Goal: Information Seeking & Learning: Learn about a topic

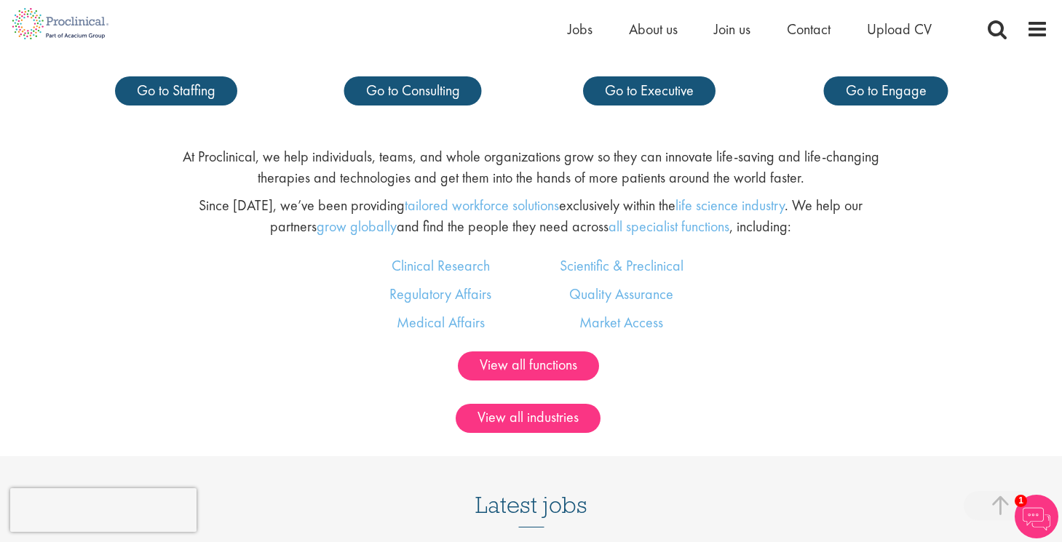
scroll to position [812, 0]
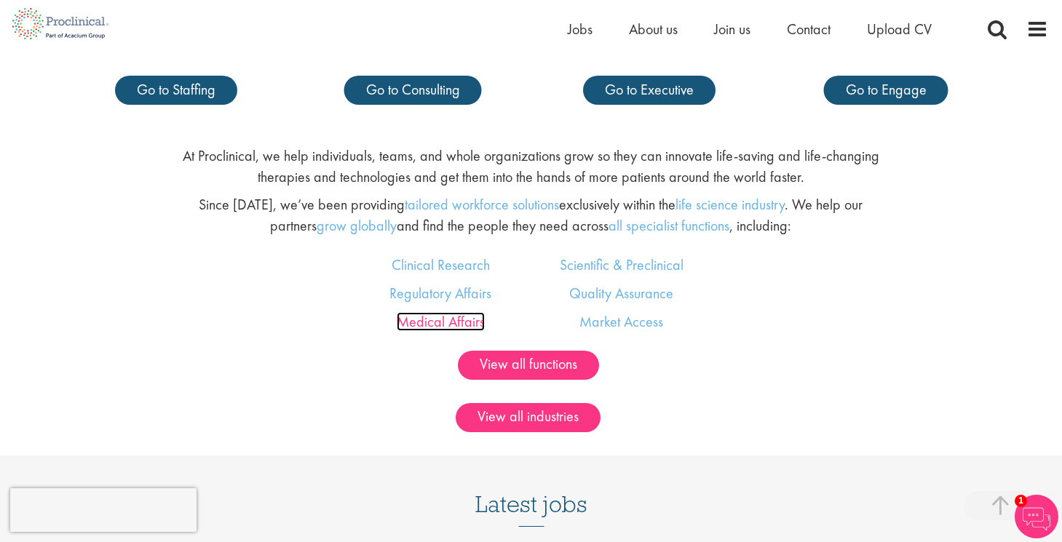
click at [458, 330] on link "Medical Affairs" at bounding box center [441, 321] width 88 height 19
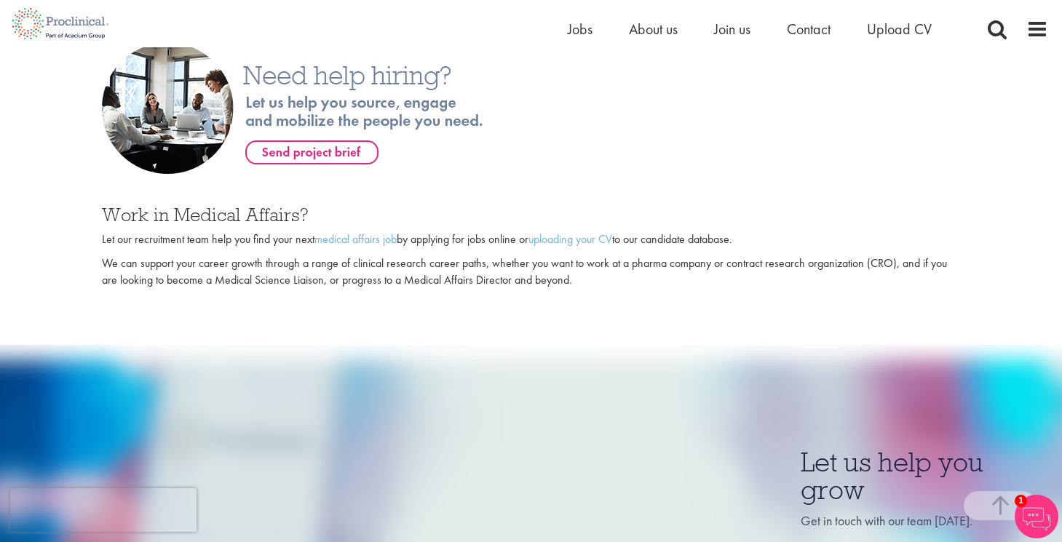
scroll to position [905, 0]
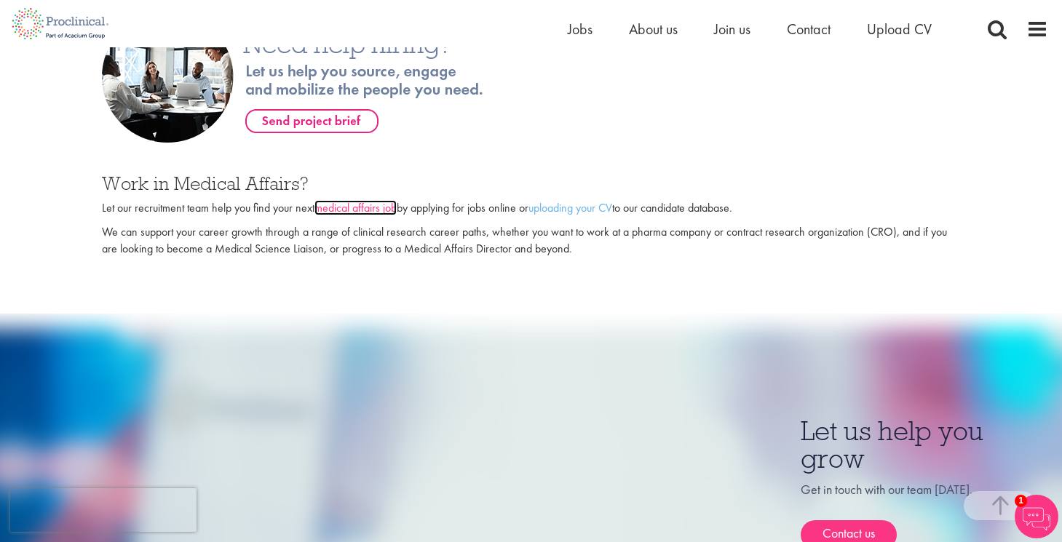
click at [378, 215] on link "medical affairs job" at bounding box center [355, 207] width 82 height 15
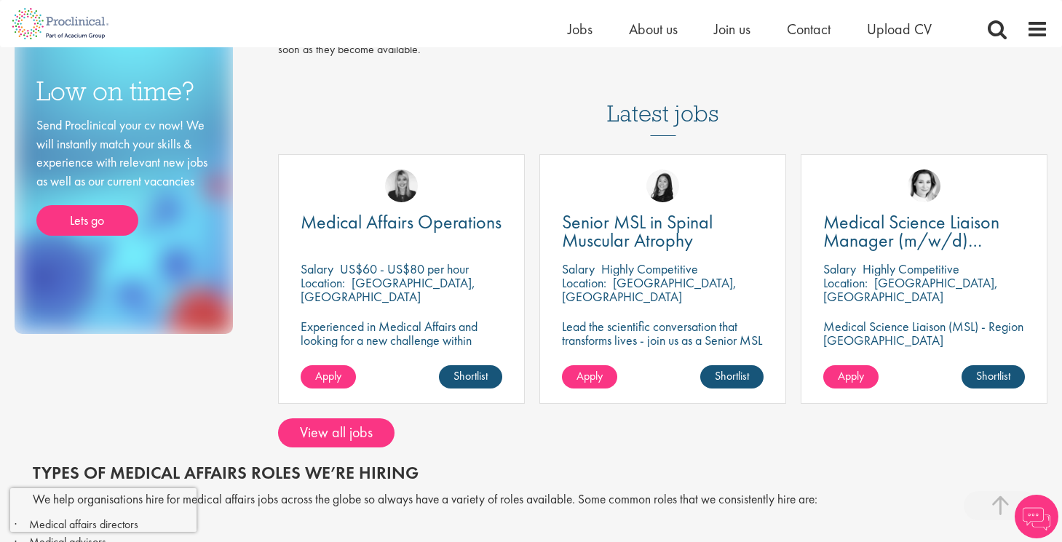
scroll to position [234, 0]
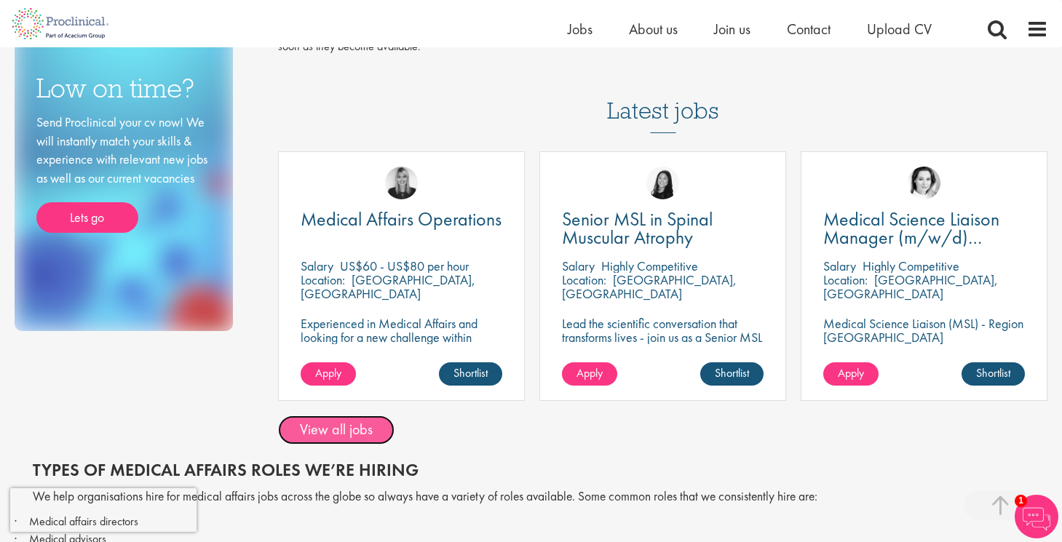
click at [346, 436] on link "View all jobs" at bounding box center [336, 430] width 116 height 29
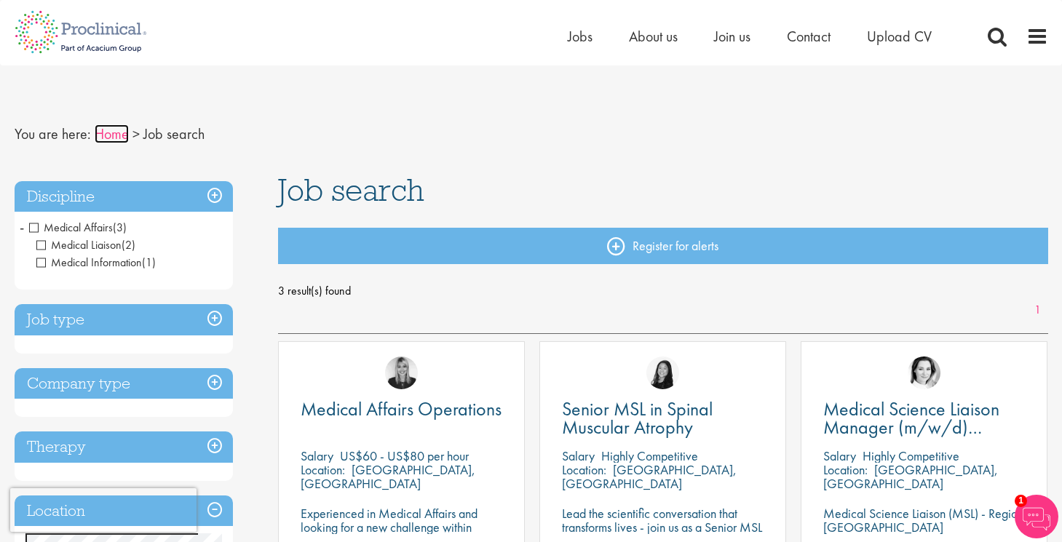
click at [103, 132] on link "Home" at bounding box center [112, 133] width 34 height 19
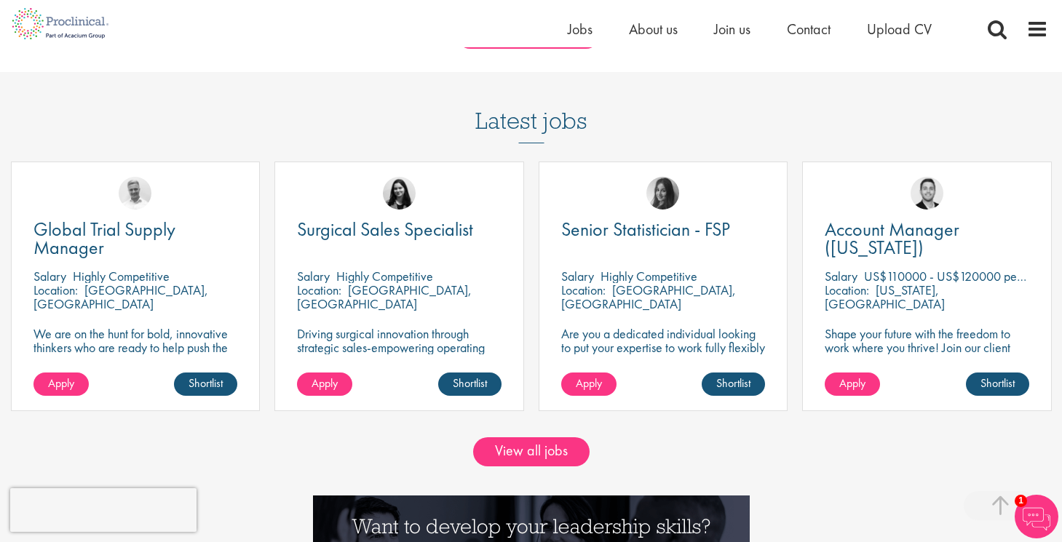
scroll to position [1212, 0]
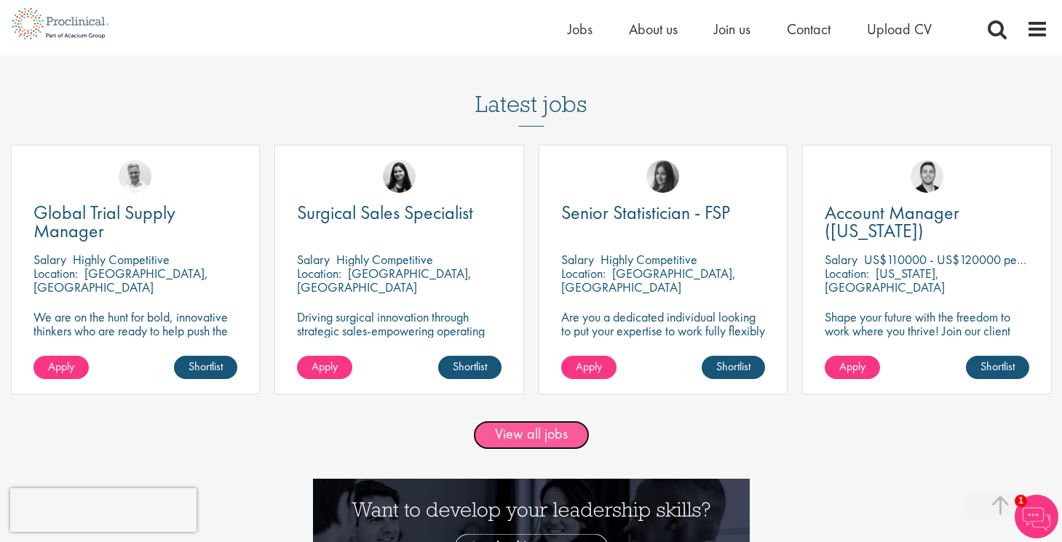
click at [537, 432] on link "View all jobs" at bounding box center [531, 435] width 116 height 29
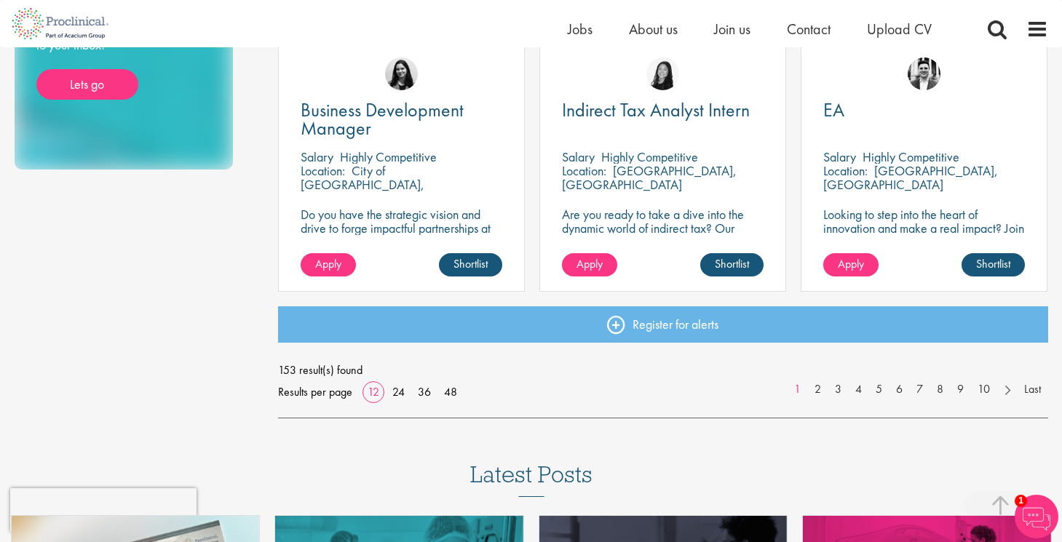
scroll to position [1083, 0]
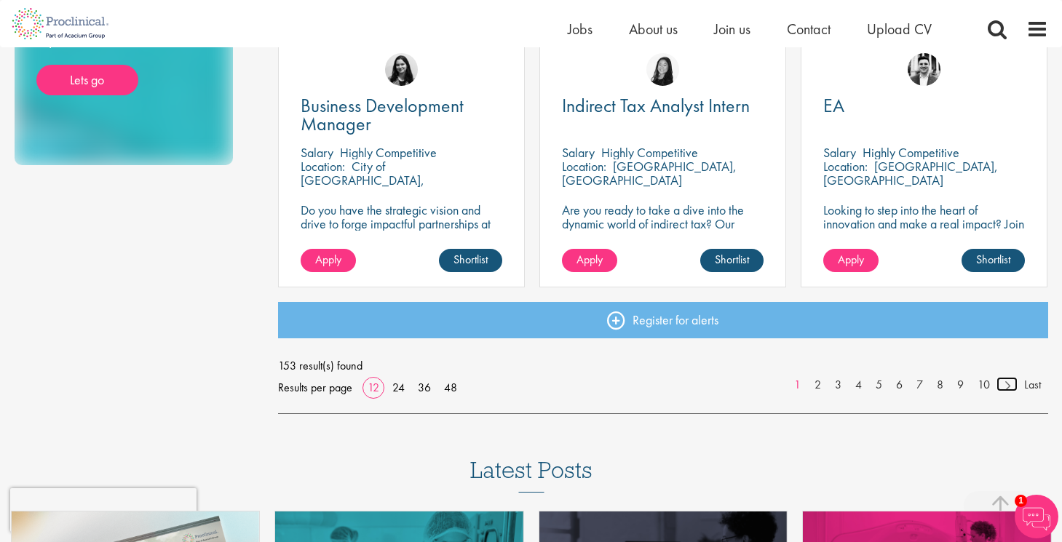
click at [1010, 387] on link at bounding box center [1006, 384] width 21 height 15
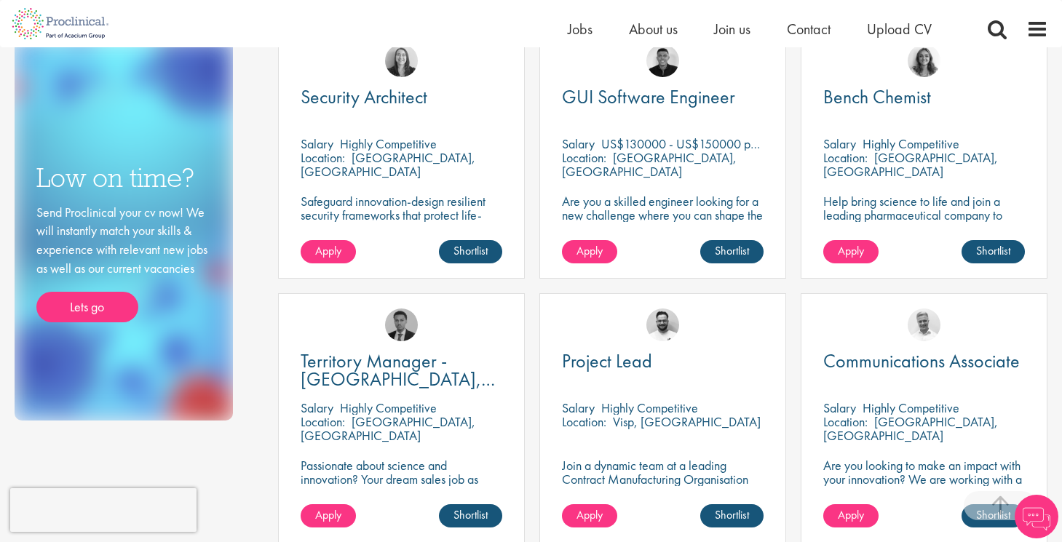
scroll to position [1012, 0]
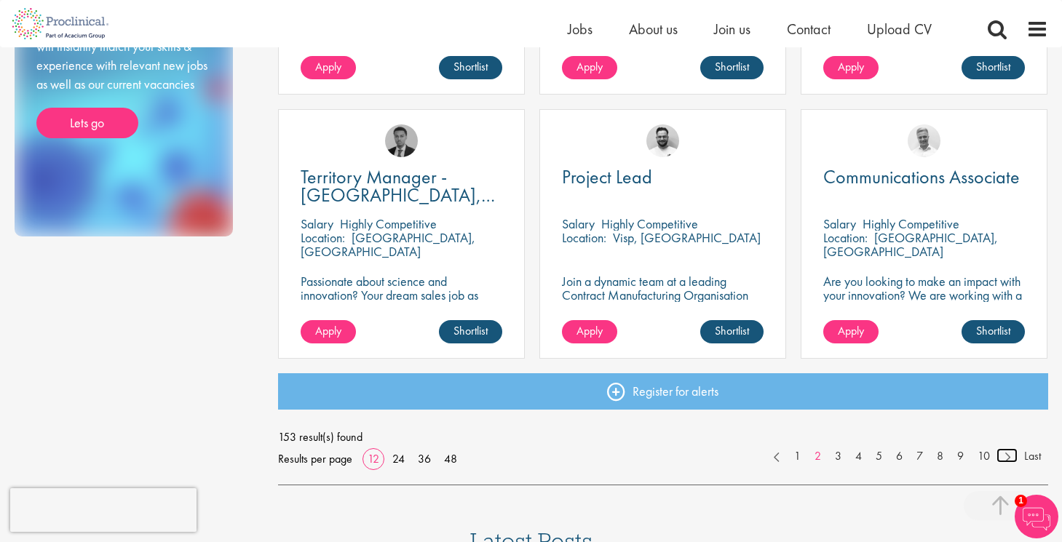
click at [1007, 459] on link at bounding box center [1006, 455] width 21 height 15
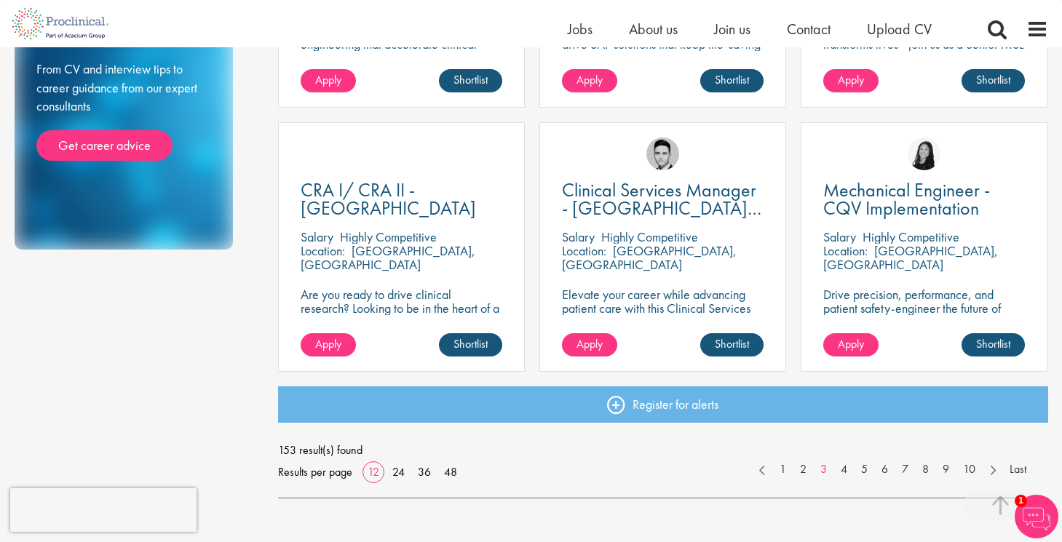
scroll to position [1017, 0]
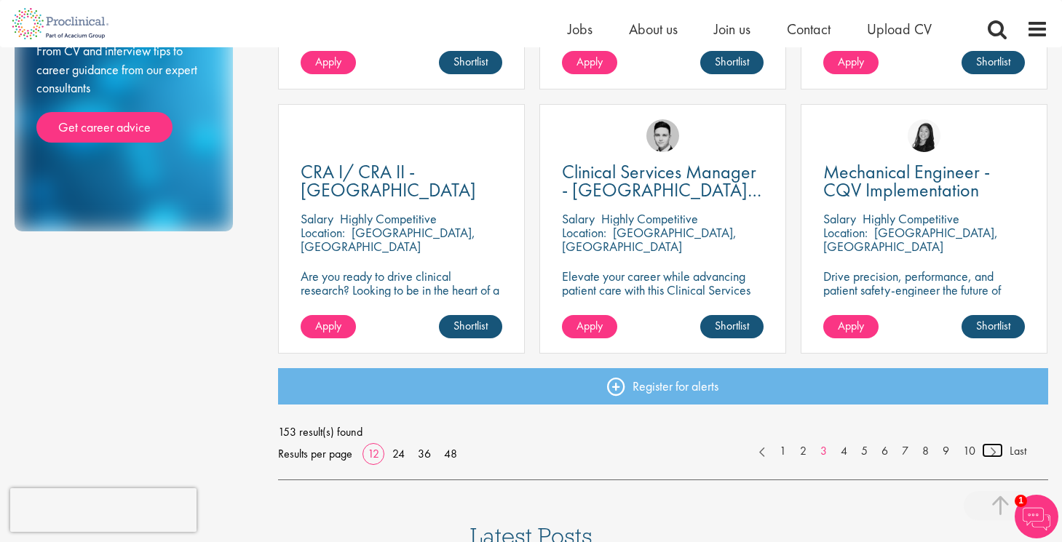
click at [994, 453] on link at bounding box center [992, 450] width 21 height 15
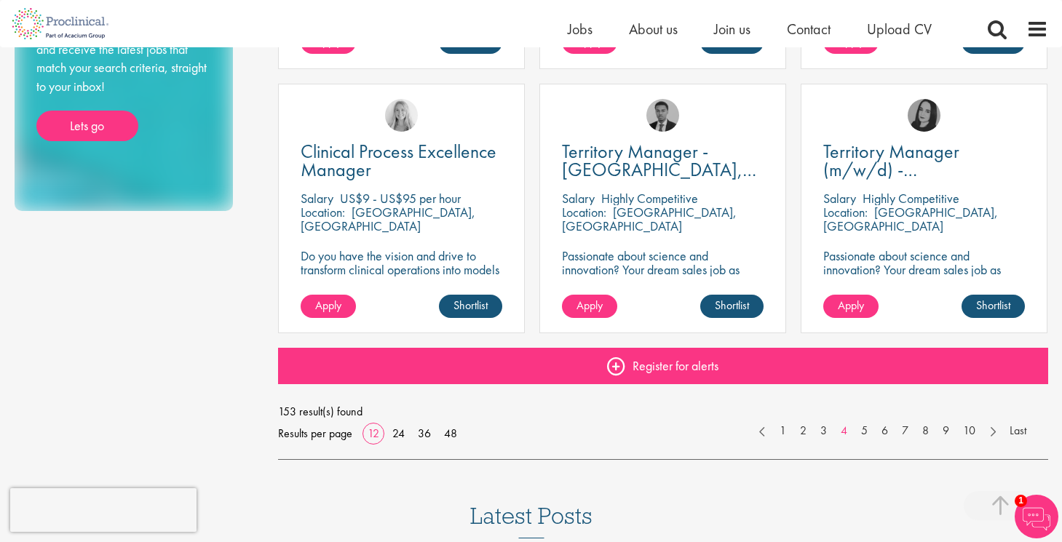
scroll to position [1047, 0]
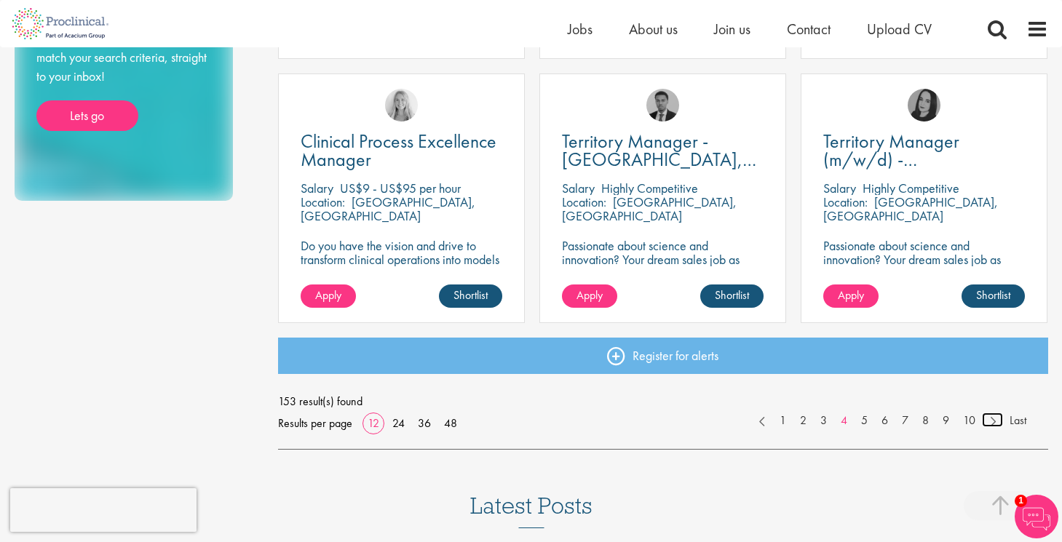
click at [994, 427] on link at bounding box center [992, 420] width 21 height 15
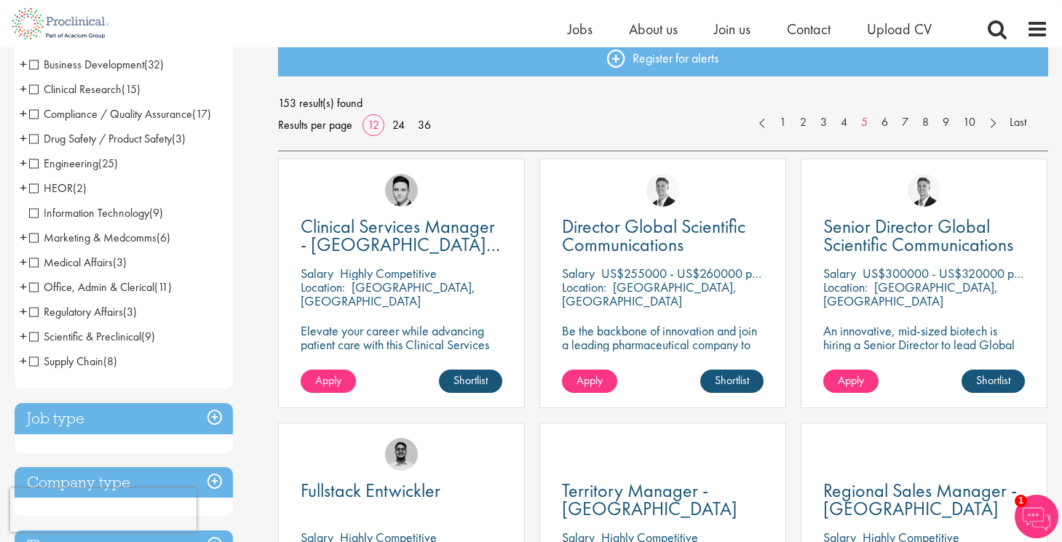
scroll to position [177, 0]
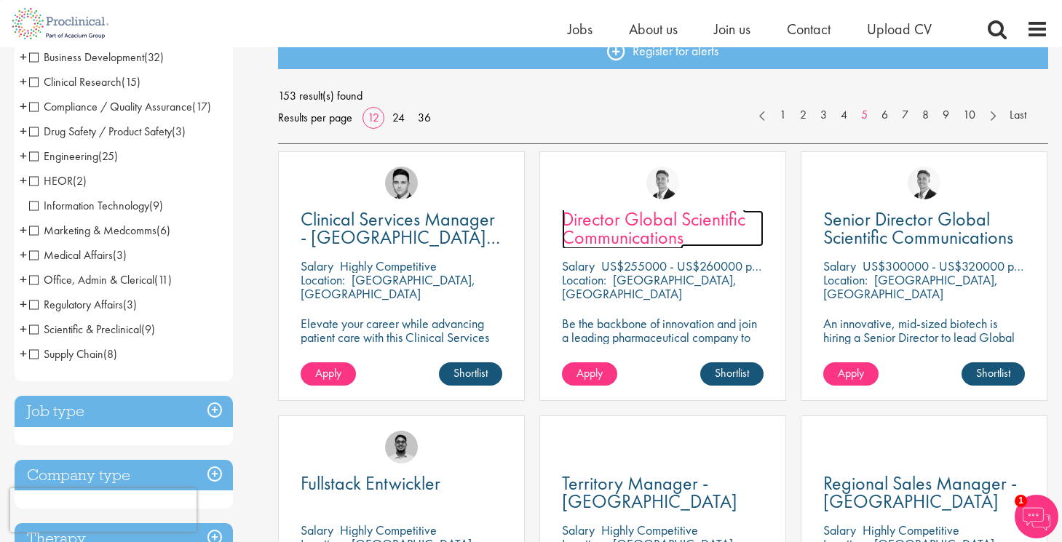
click at [610, 227] on span "Director Global Scientific Communications" at bounding box center [653, 228] width 183 height 43
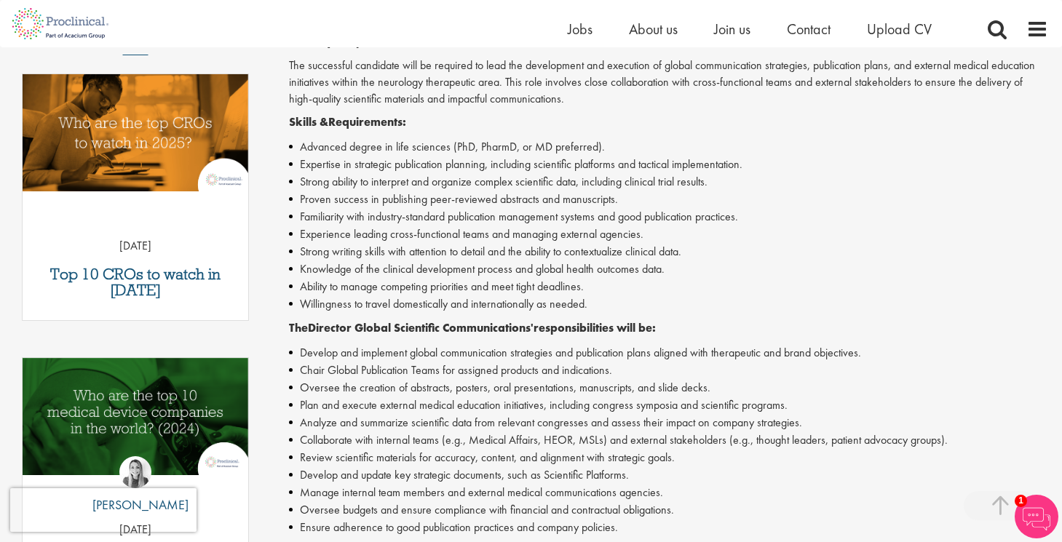
scroll to position [447, 0]
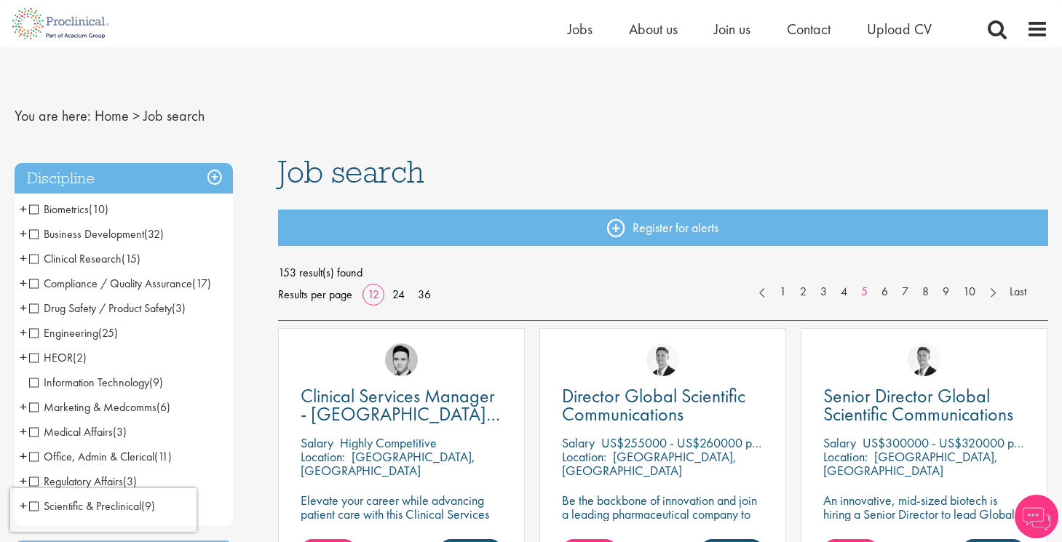
scroll to position [177, 0]
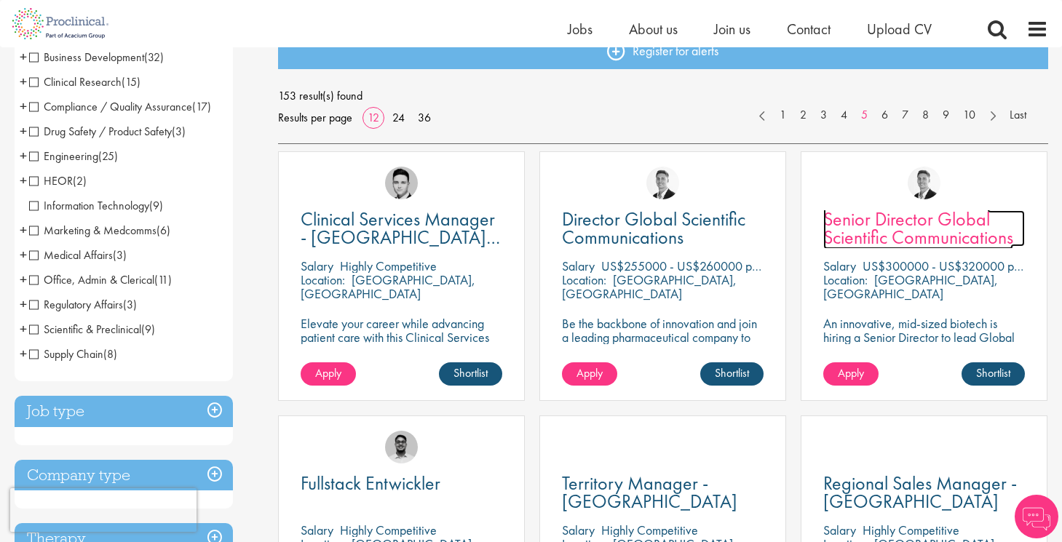
click at [899, 231] on span "Senior Director Global Scientific Communications" at bounding box center [918, 228] width 190 height 43
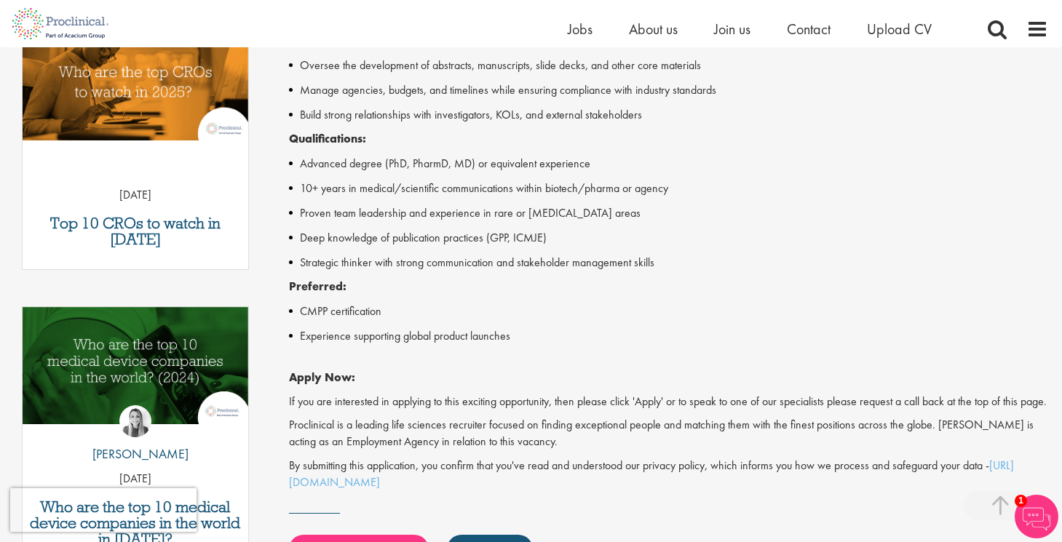
scroll to position [512, 0]
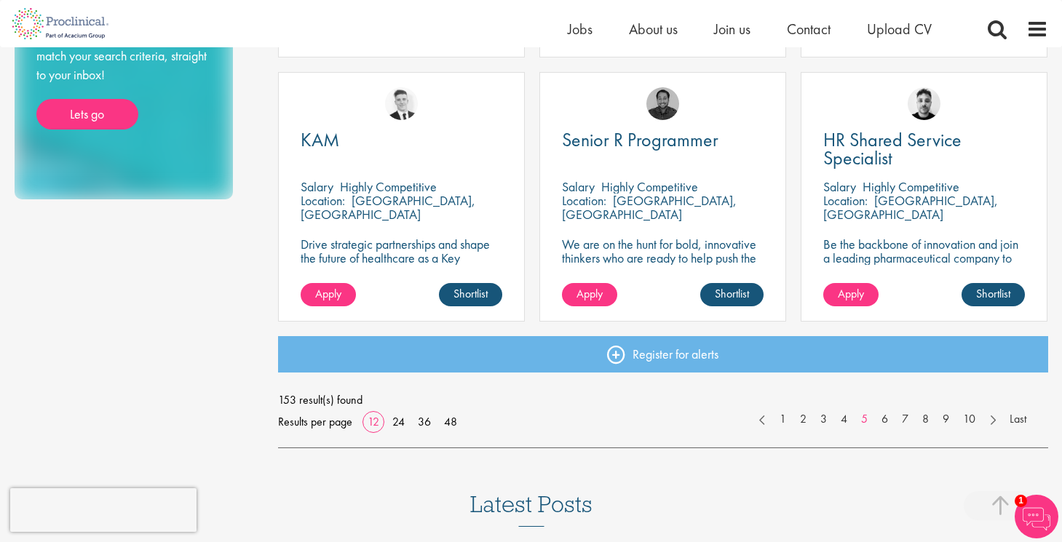
scroll to position [1058, 0]
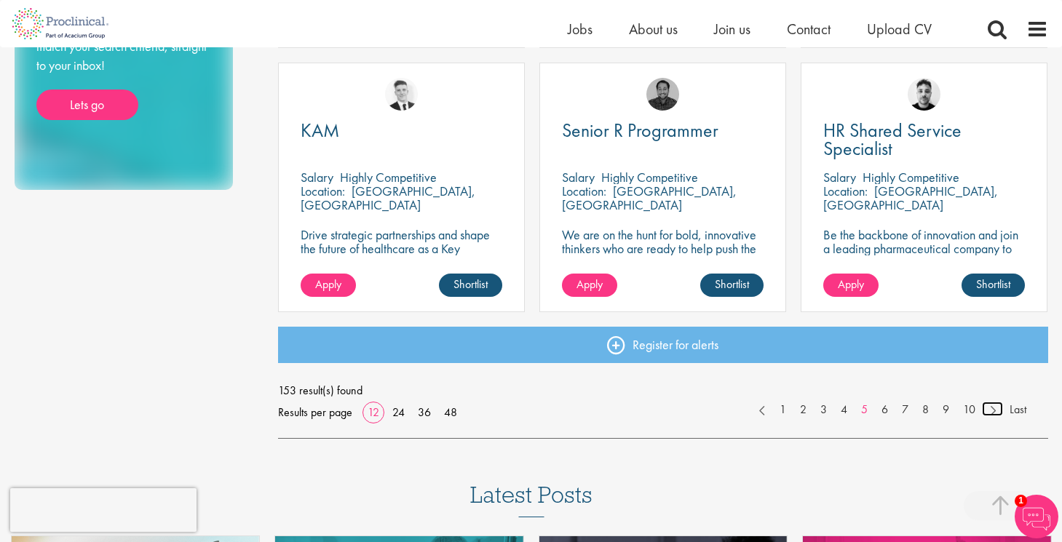
click at [992, 412] on link at bounding box center [992, 409] width 21 height 15
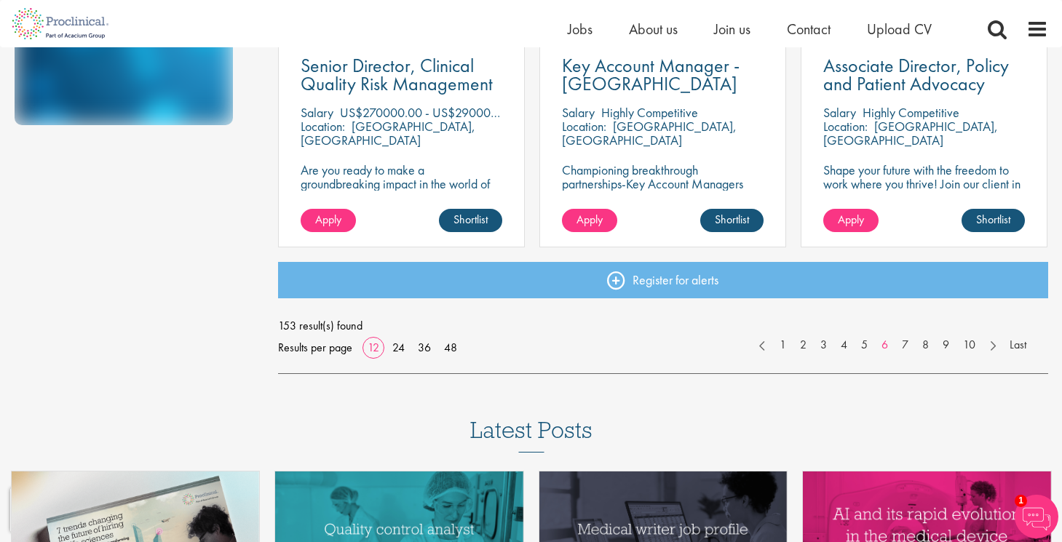
scroll to position [1126, 0]
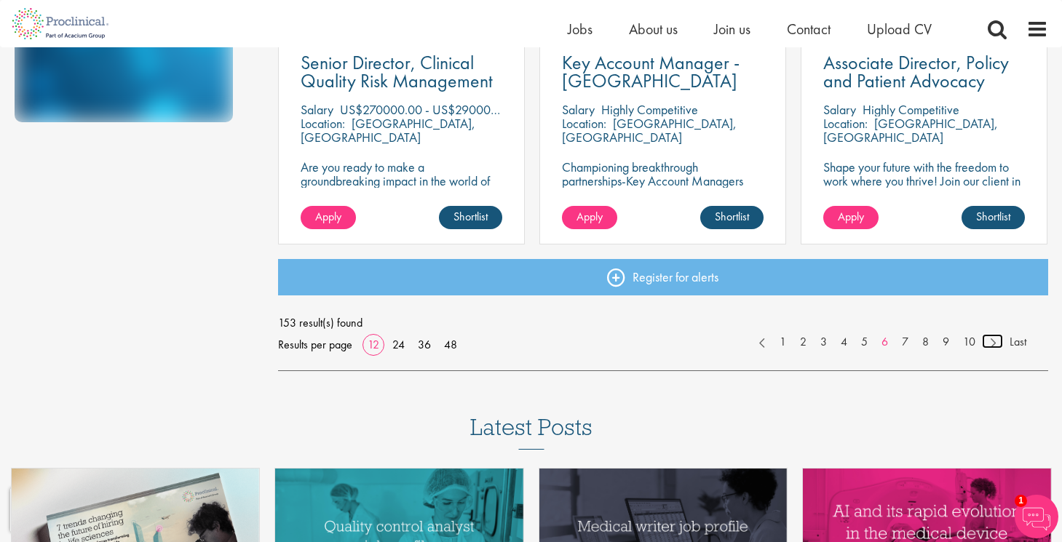
click at [992, 343] on link at bounding box center [992, 341] width 21 height 15
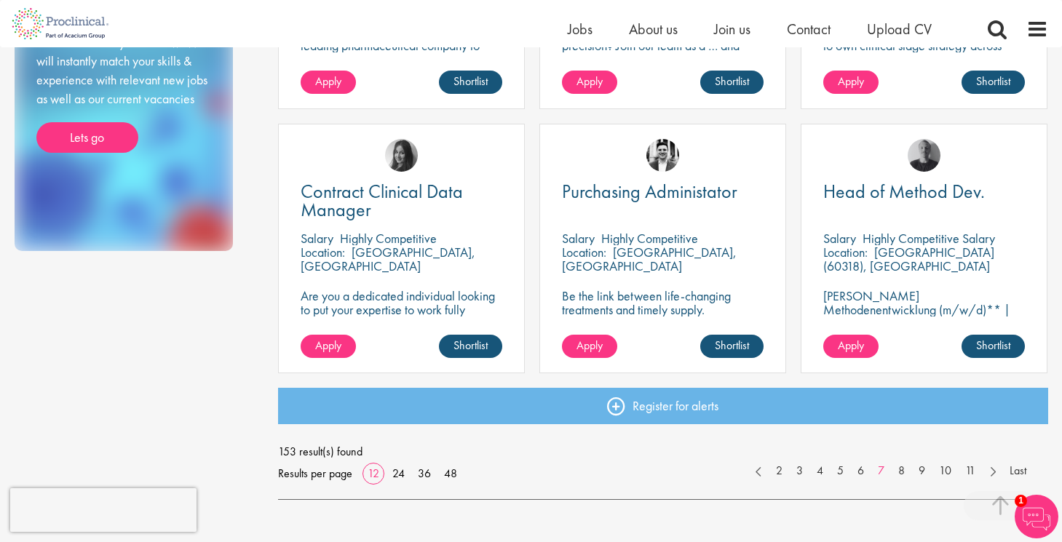
scroll to position [1011, 0]
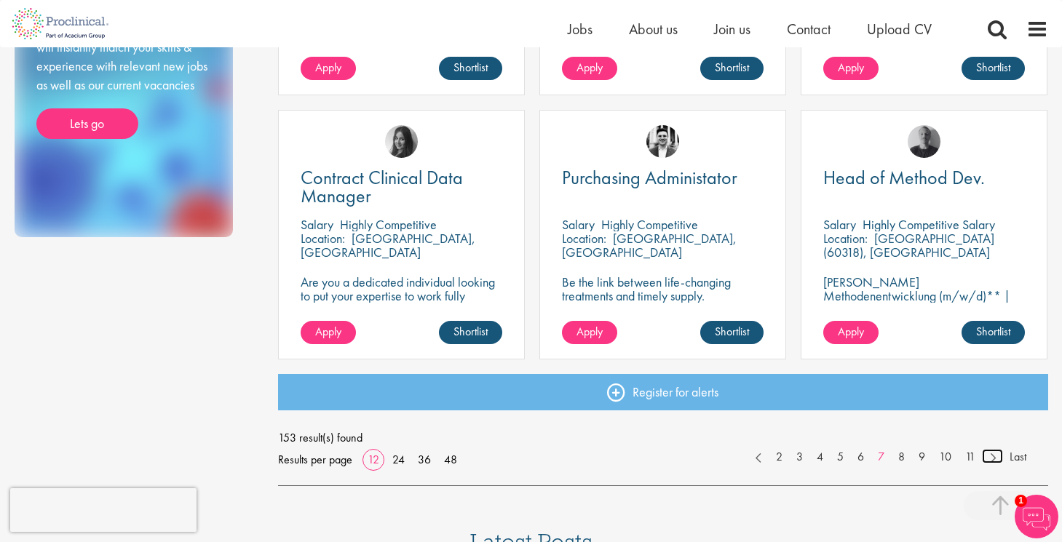
click at [995, 455] on link at bounding box center [992, 456] width 21 height 15
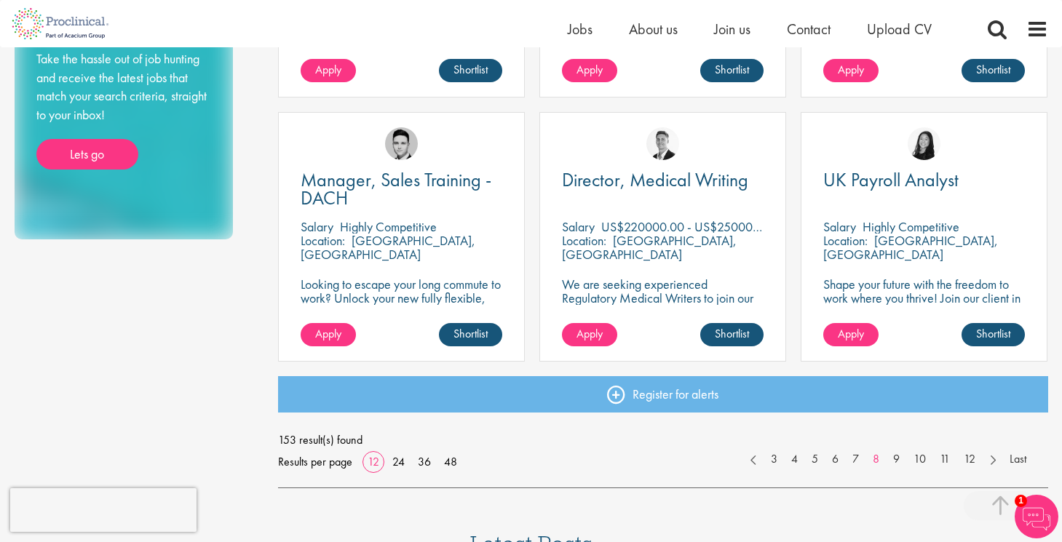
scroll to position [1015, 0]
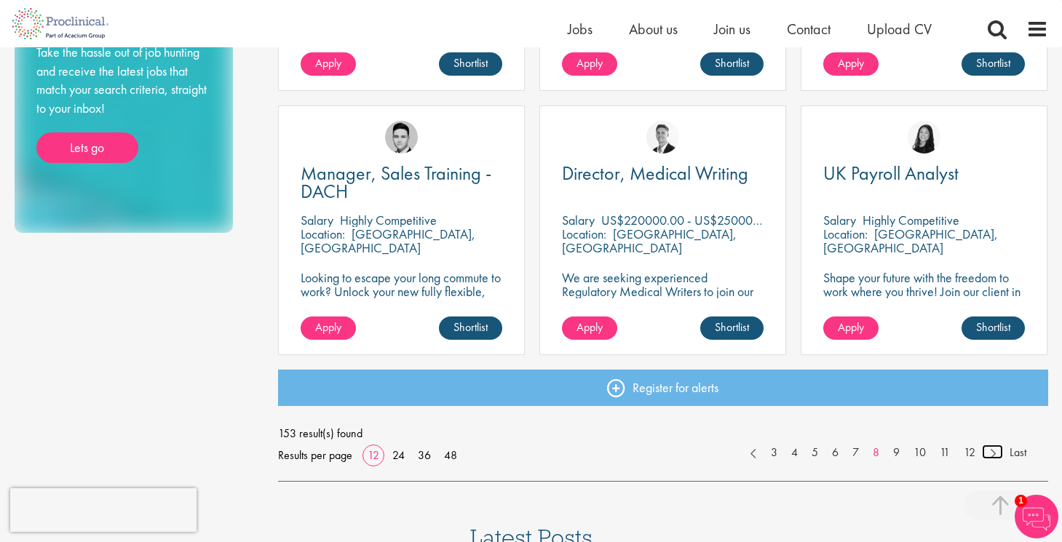
click at [995, 456] on link at bounding box center [992, 452] width 21 height 15
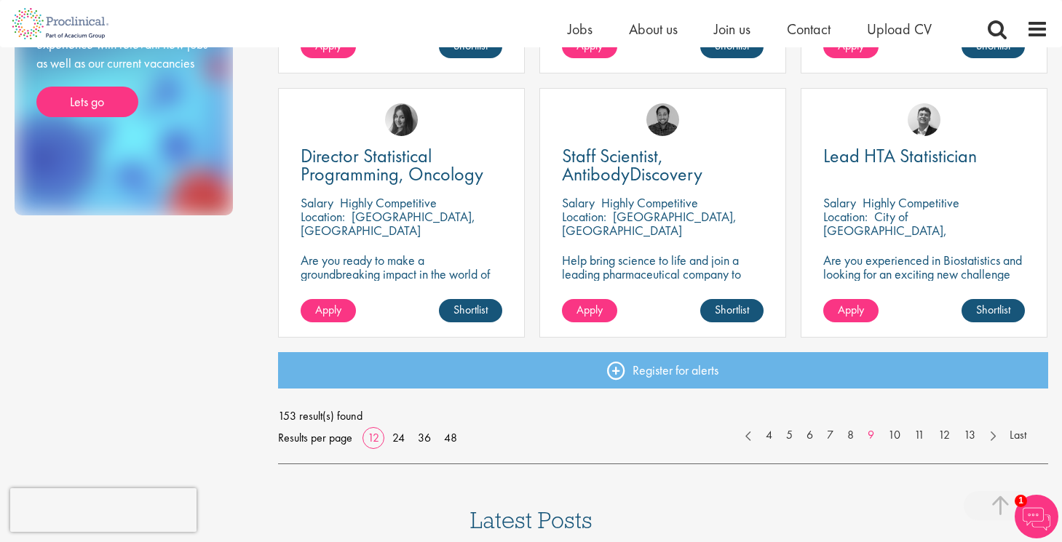
scroll to position [1052, 0]
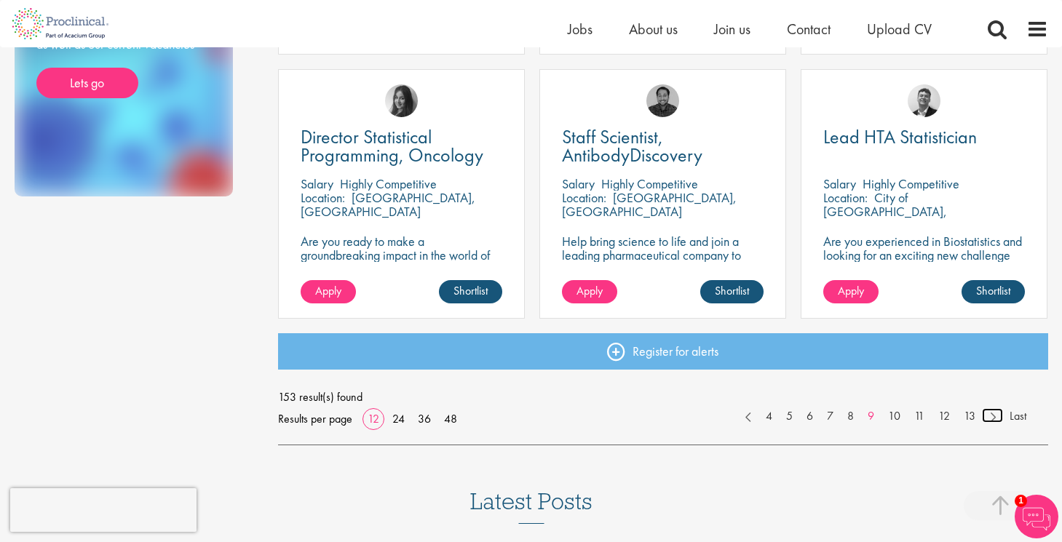
click at [996, 418] on link at bounding box center [992, 415] width 21 height 15
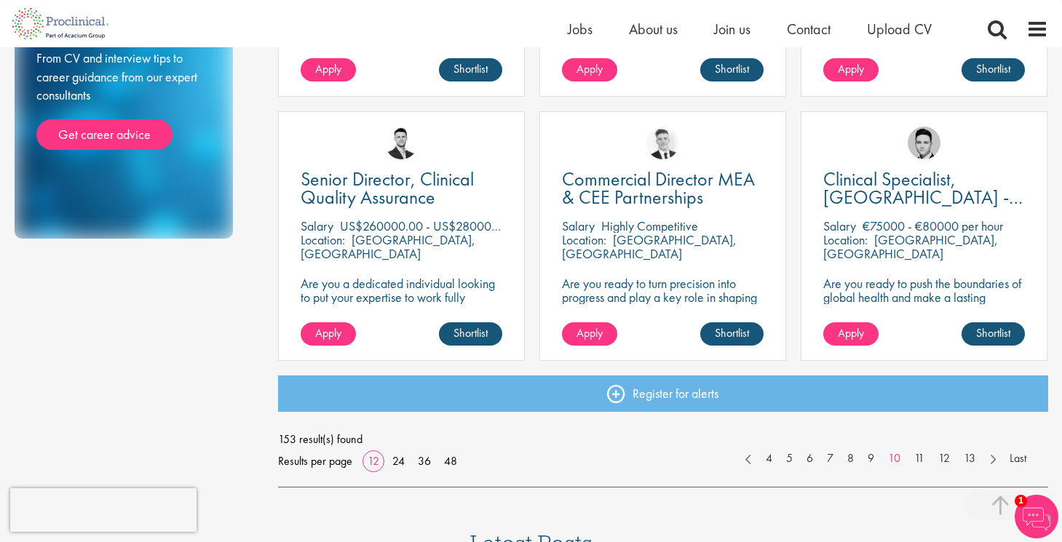
scroll to position [1012, 0]
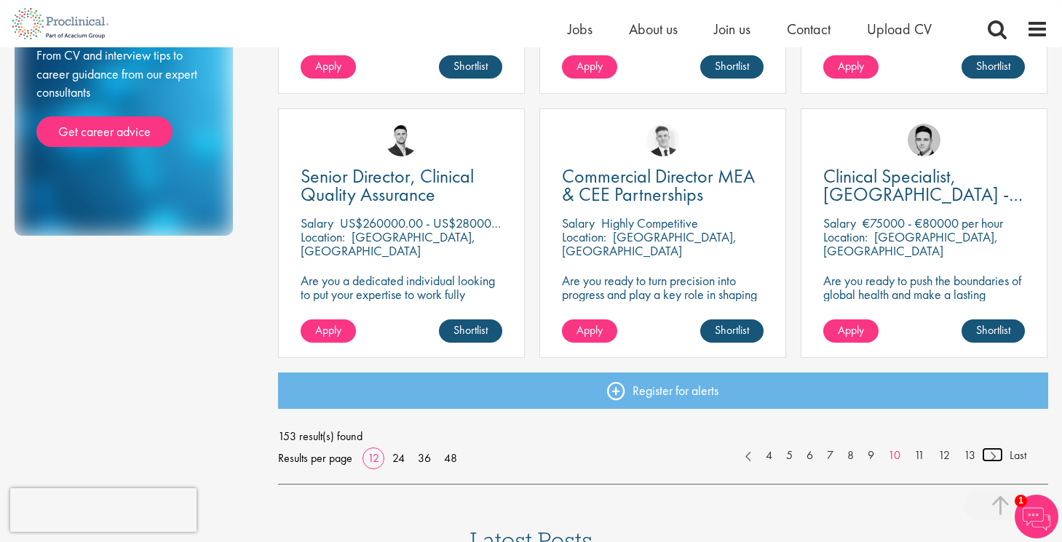
click at [995, 457] on link at bounding box center [992, 455] width 21 height 15
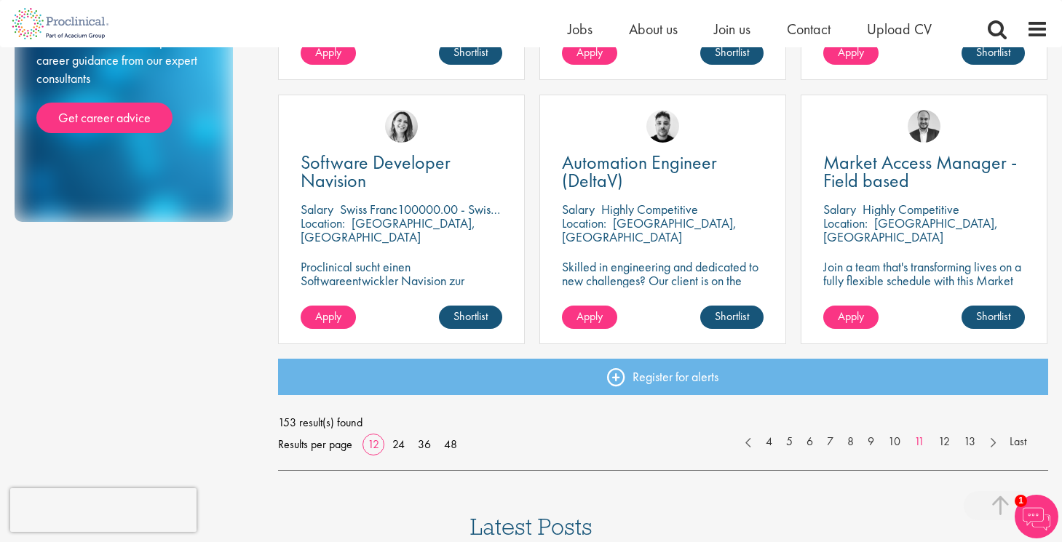
scroll to position [1048, 0]
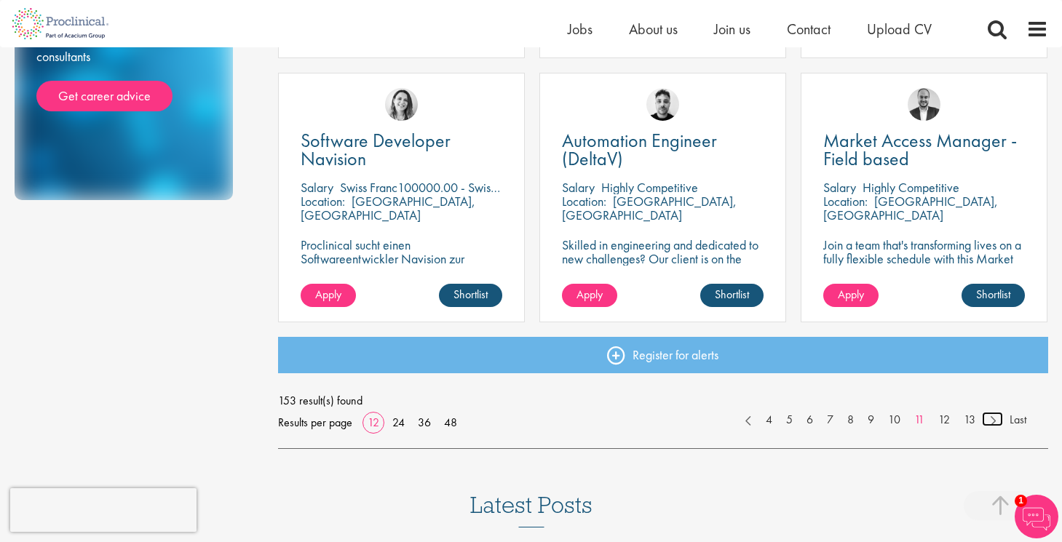
click at [991, 421] on link at bounding box center [992, 419] width 21 height 15
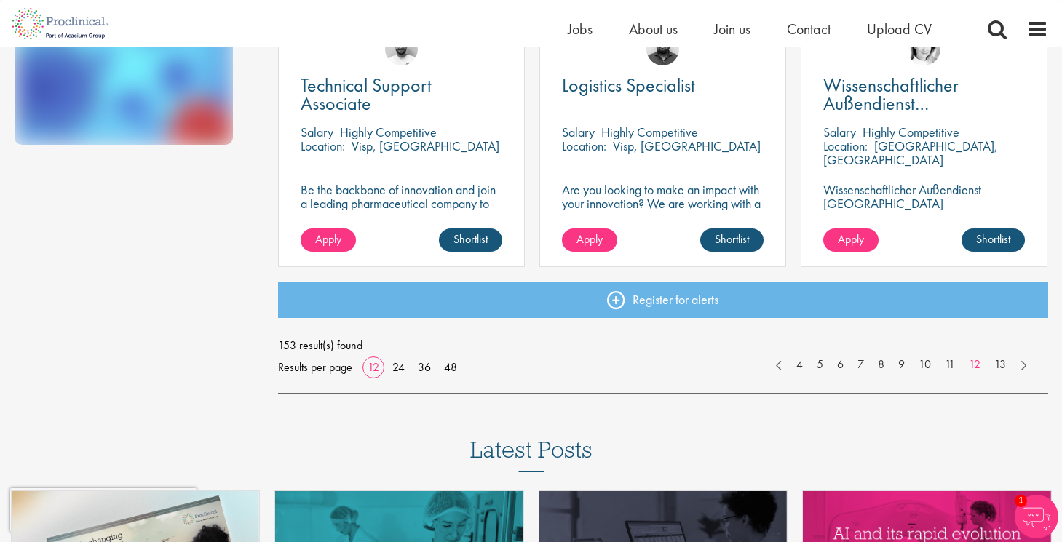
scroll to position [1123, 0]
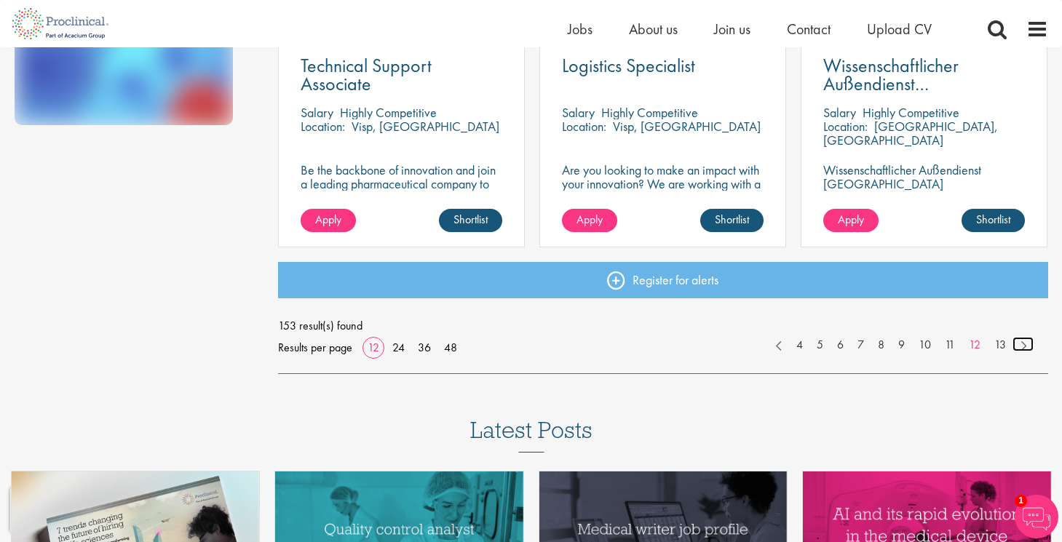
click at [1023, 344] on link at bounding box center [1022, 344] width 21 height 15
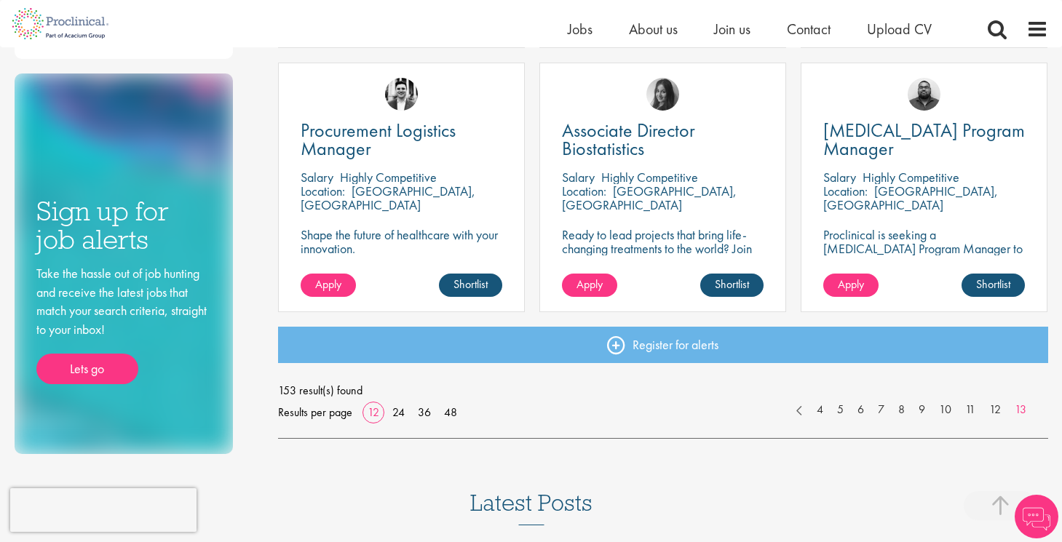
scroll to position [812, 0]
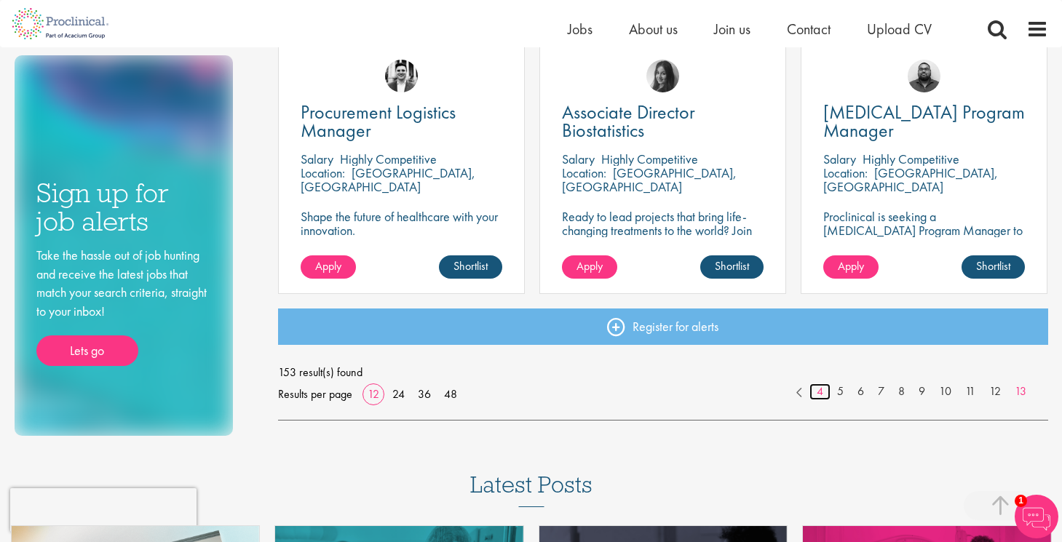
click at [822, 392] on link "4" at bounding box center [819, 392] width 21 height 17
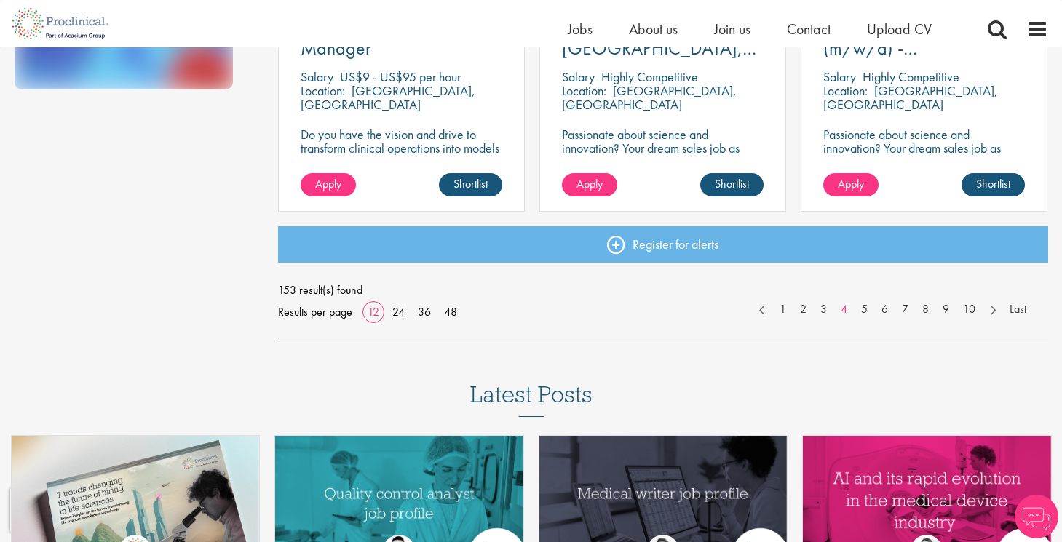
scroll to position [1175, 0]
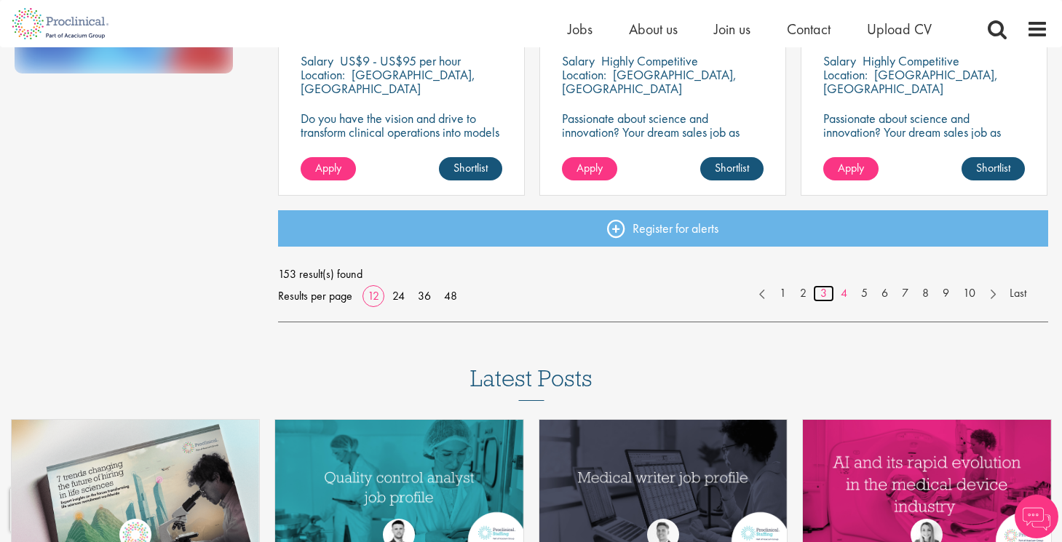
click at [818, 296] on link "3" at bounding box center [823, 293] width 21 height 17
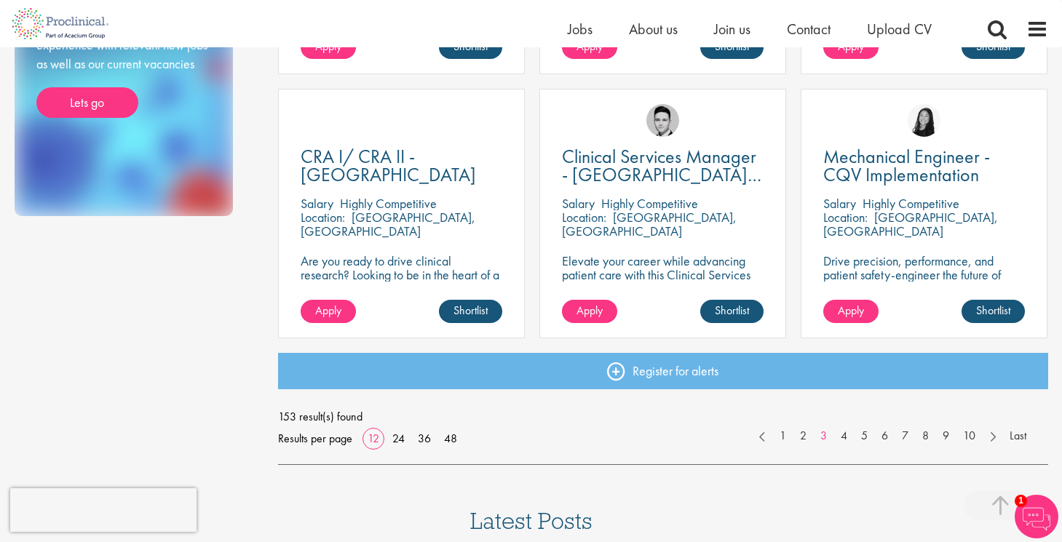
scroll to position [1033, 0]
click at [806, 437] on link "2" at bounding box center [803, 435] width 21 height 17
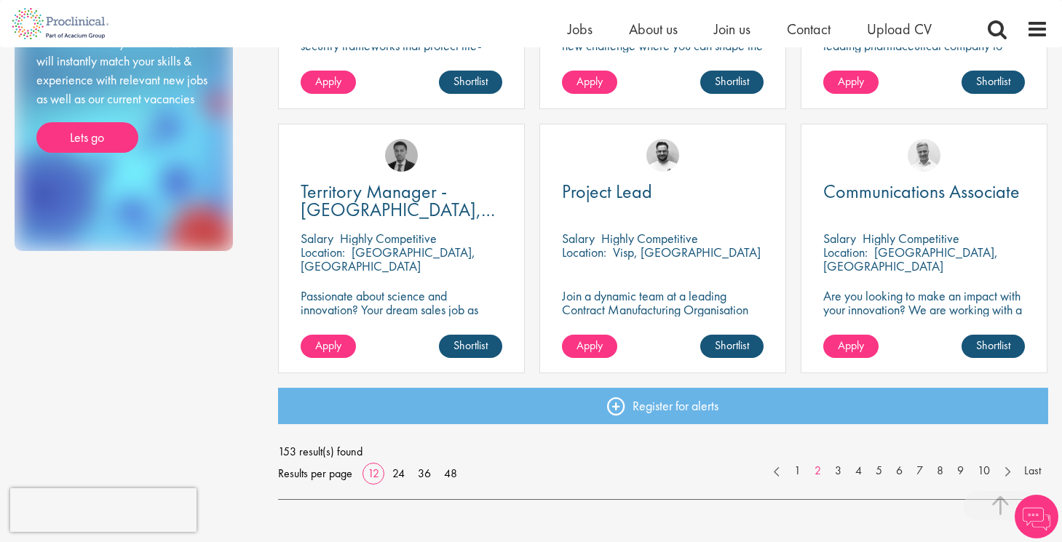
scroll to position [1007, 0]
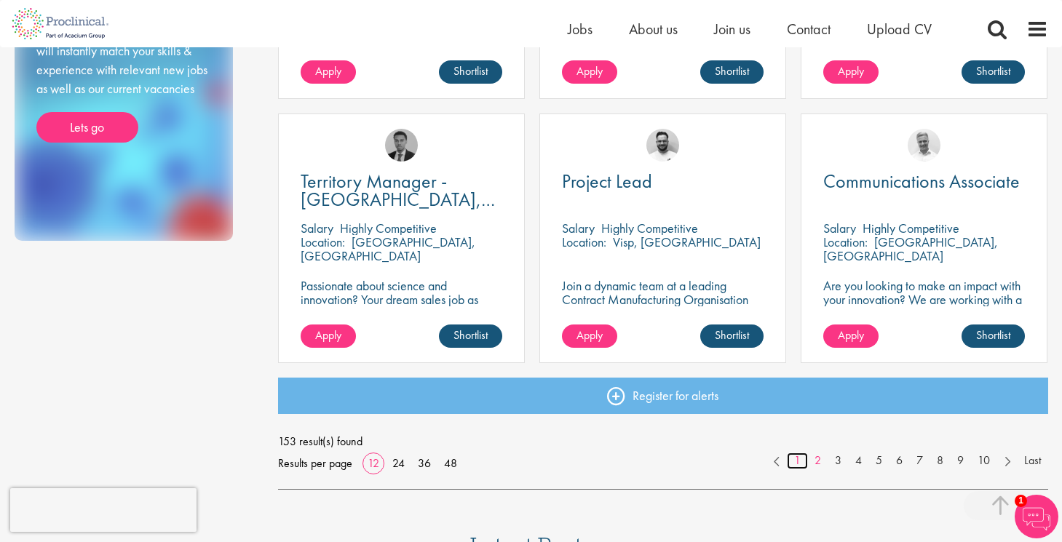
click at [797, 461] on link "1" at bounding box center [797, 461] width 21 height 17
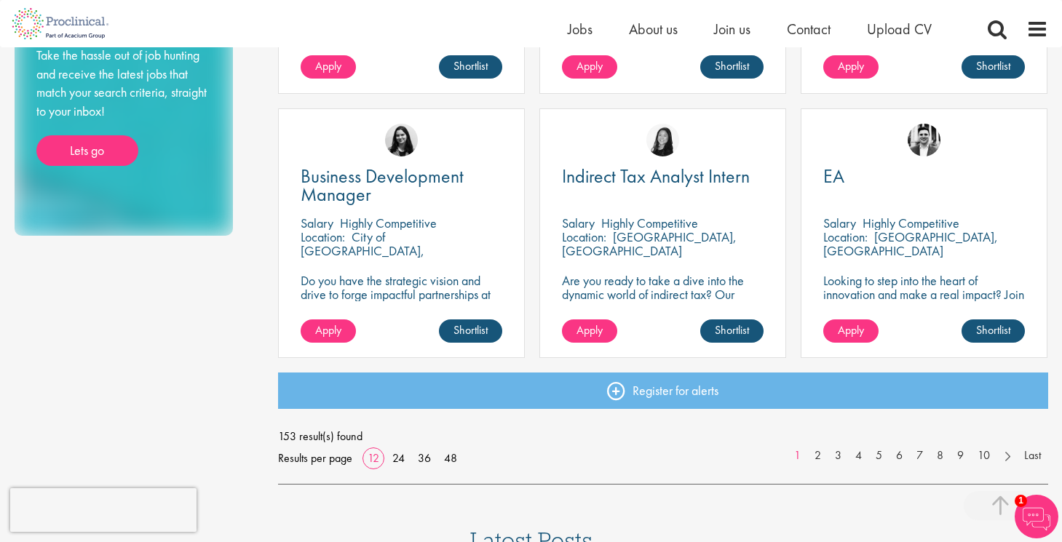
scroll to position [1018, 0]
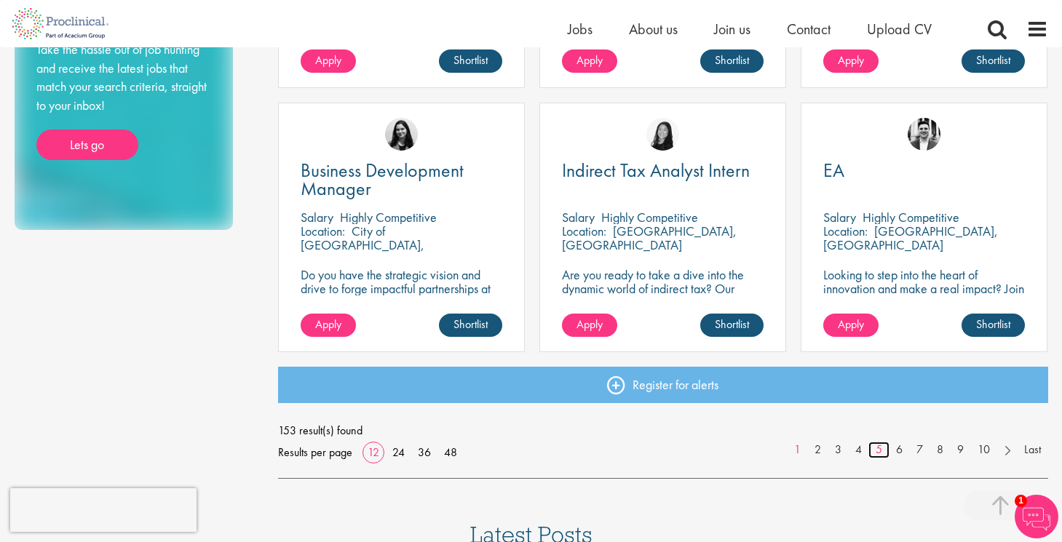
click at [879, 451] on link "5" at bounding box center [878, 450] width 21 height 17
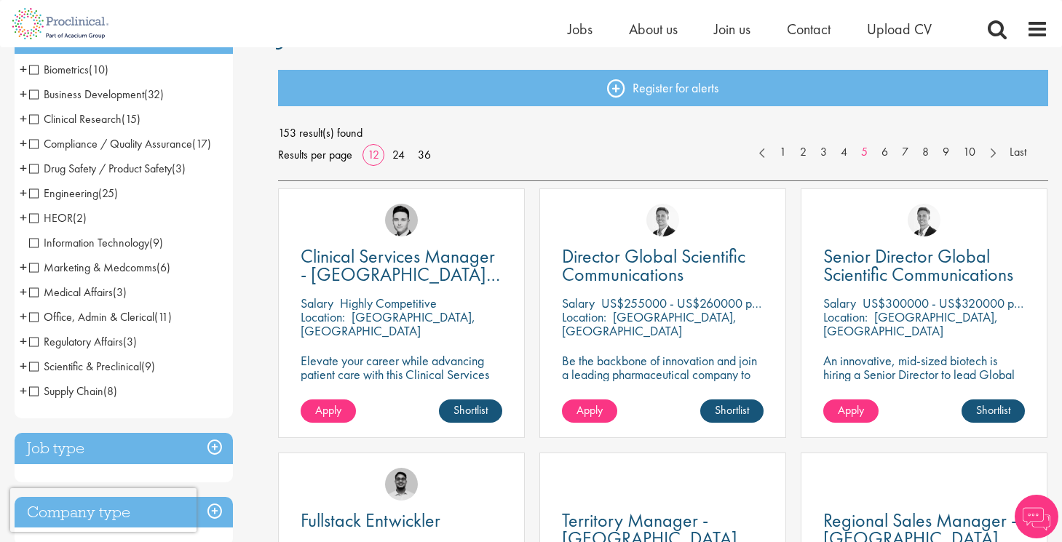
scroll to position [151, 0]
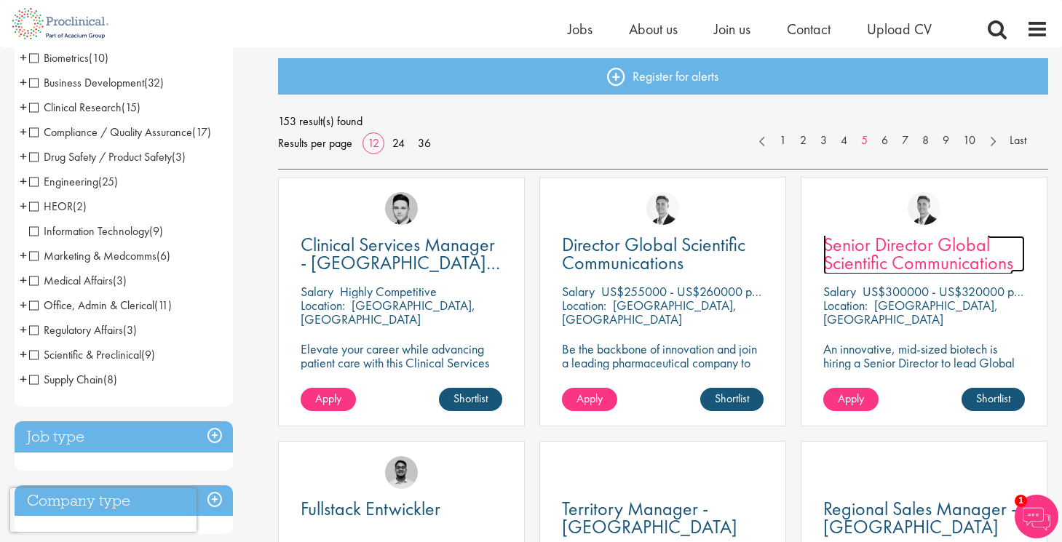
click at [863, 245] on span "Senior Director Global Scientific Communications" at bounding box center [918, 253] width 190 height 43
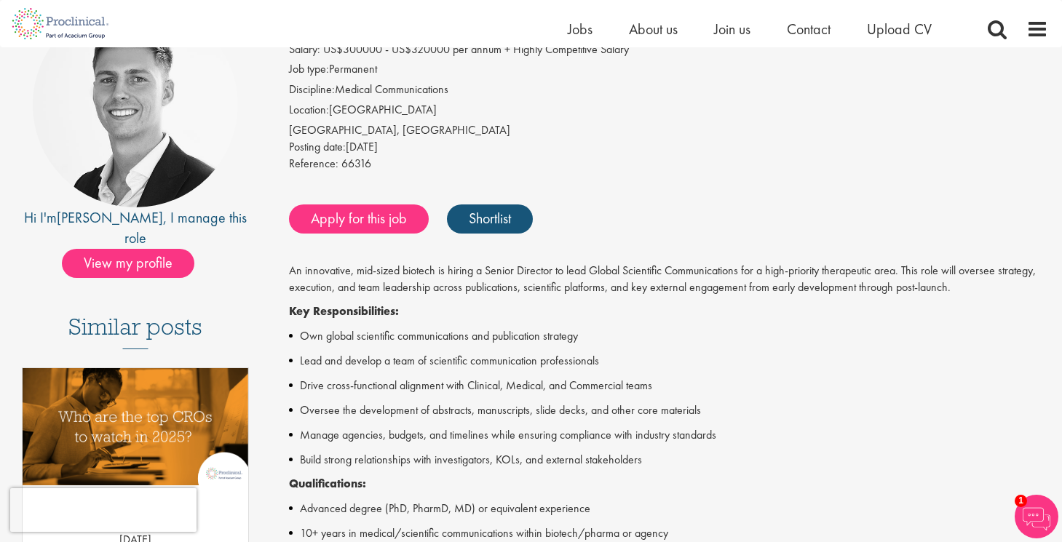
scroll to position [167, 0]
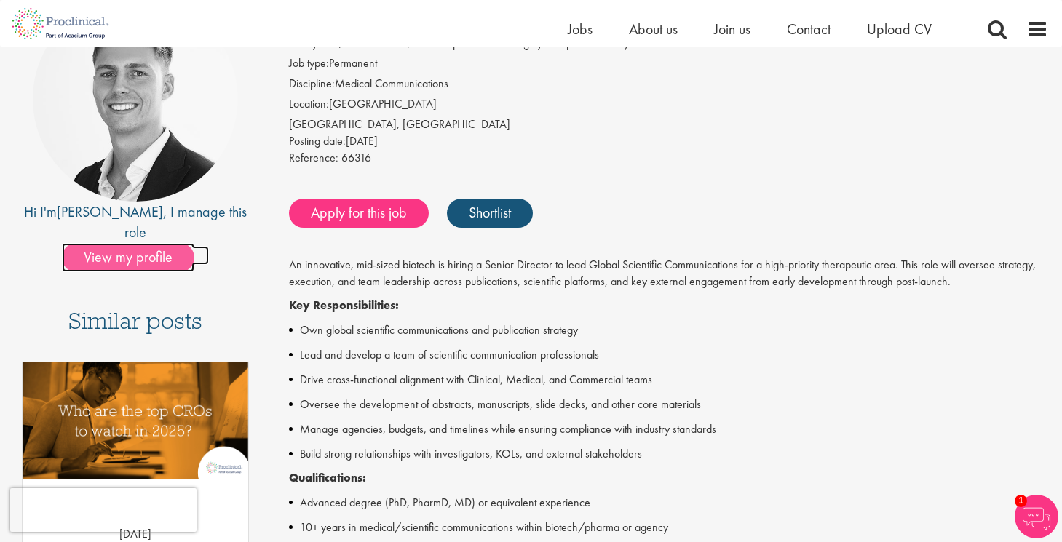
click at [175, 243] on span "View my profile" at bounding box center [128, 257] width 132 height 29
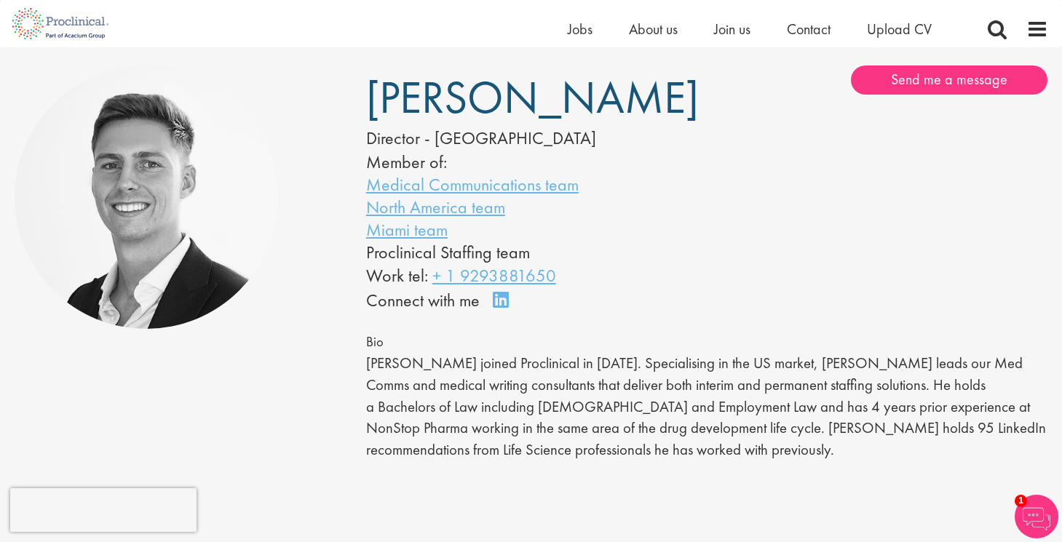
scroll to position [90, 0]
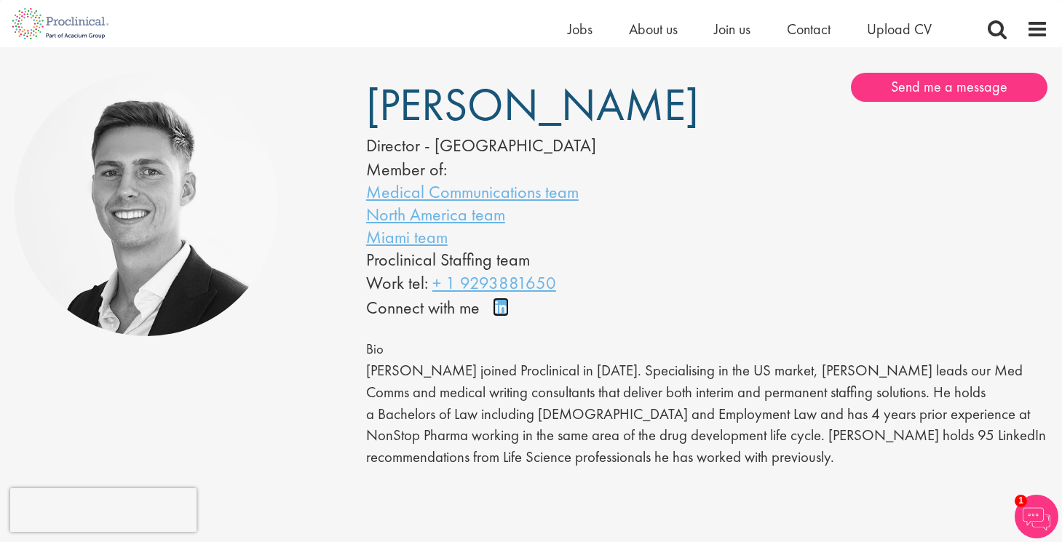
click at [507, 314] on link "Connect on LinkedIn" at bounding box center [505, 314] width 25 height 0
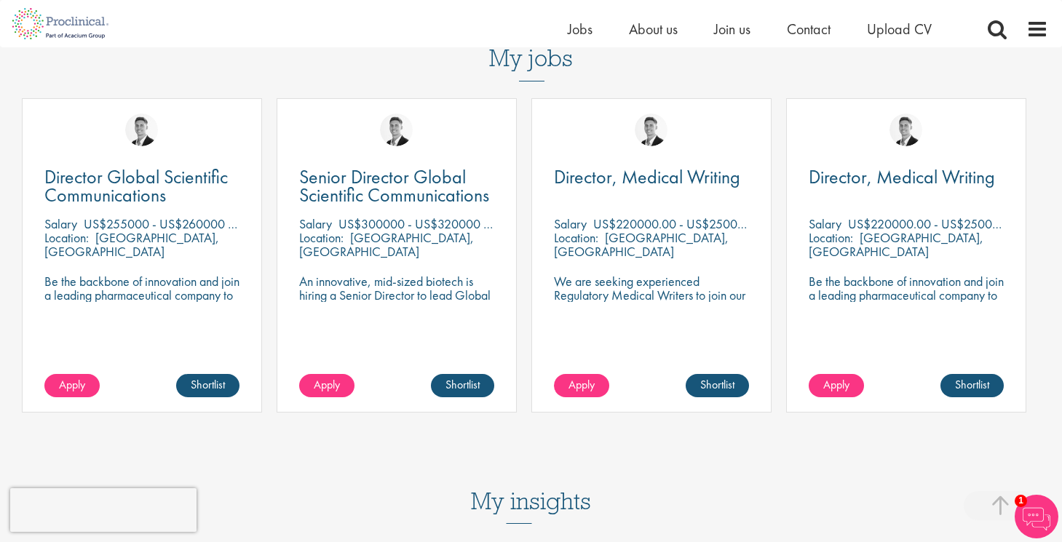
scroll to position [601, 0]
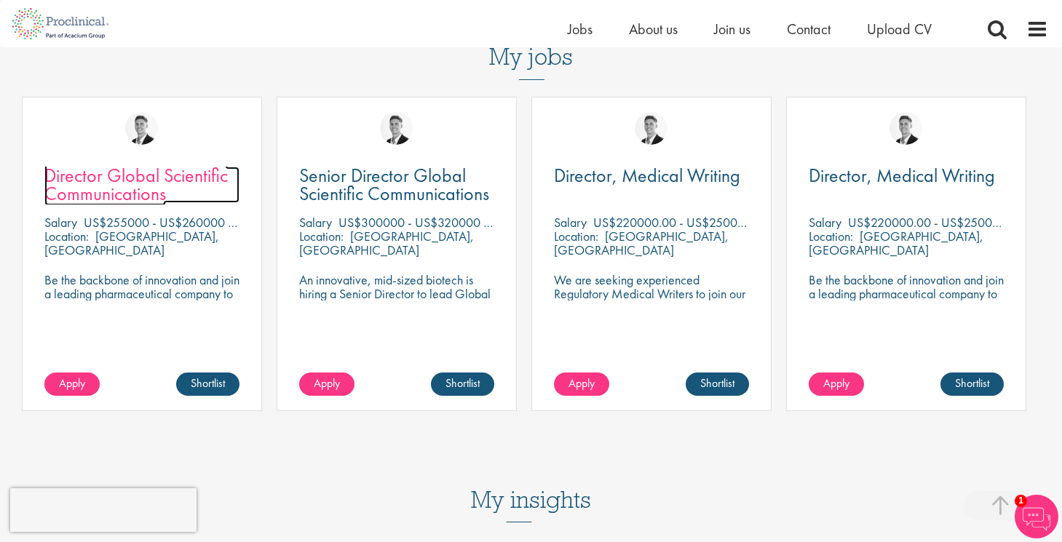
click at [153, 186] on span "Director Global Scientific Communications" at bounding box center [135, 184] width 183 height 43
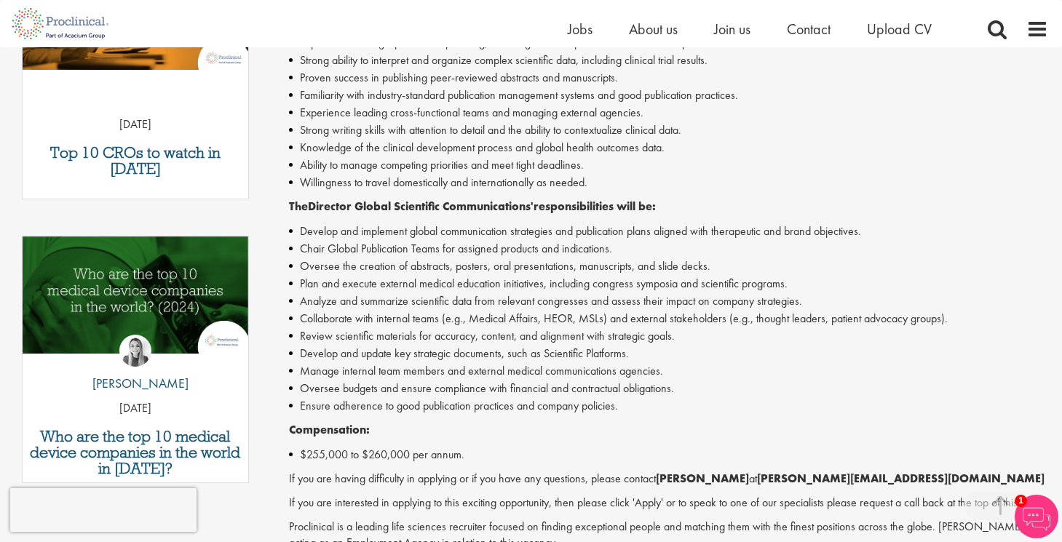
scroll to position [582, 0]
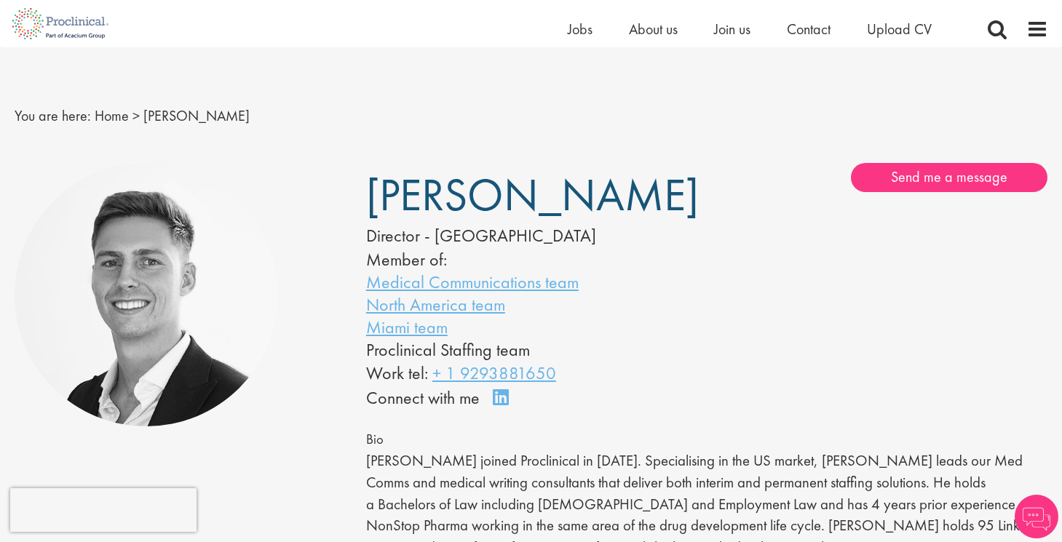
scroll to position [601, 0]
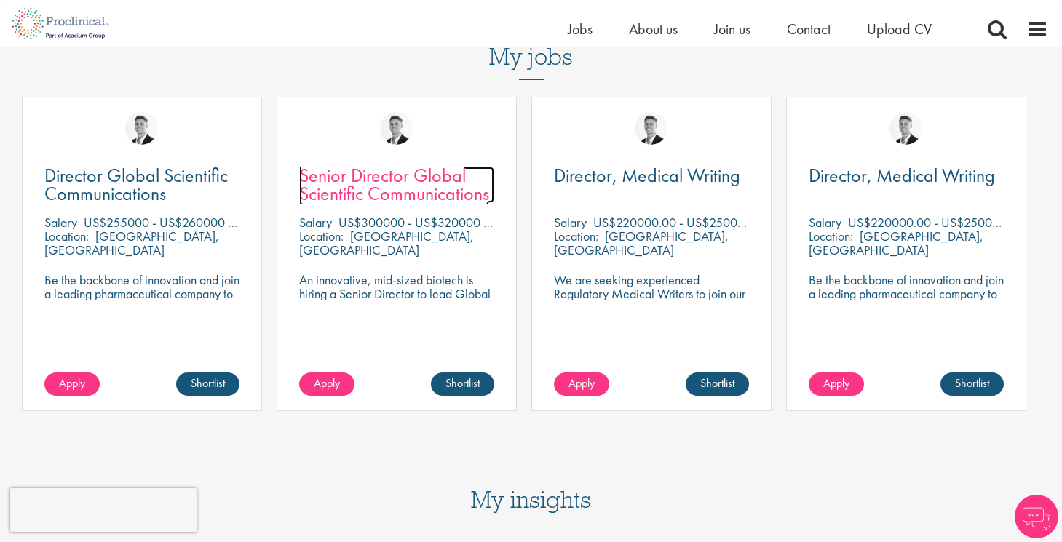
click at [428, 197] on span "Senior Director Global Scientific Communications" at bounding box center [394, 184] width 190 height 43
